Goal: Task Accomplishment & Management: Manage account settings

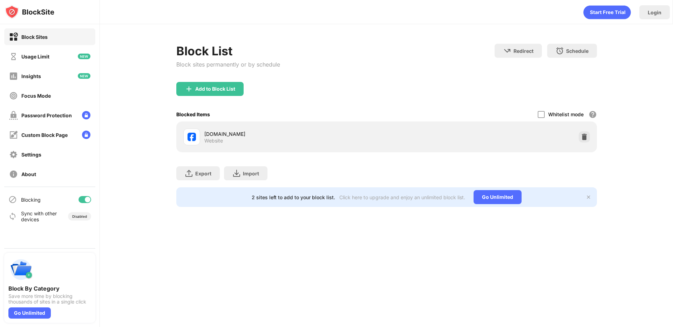
click at [582, 137] on img at bounding box center [584, 137] width 7 height 7
